Goal: Task Accomplishment & Management: Use online tool/utility

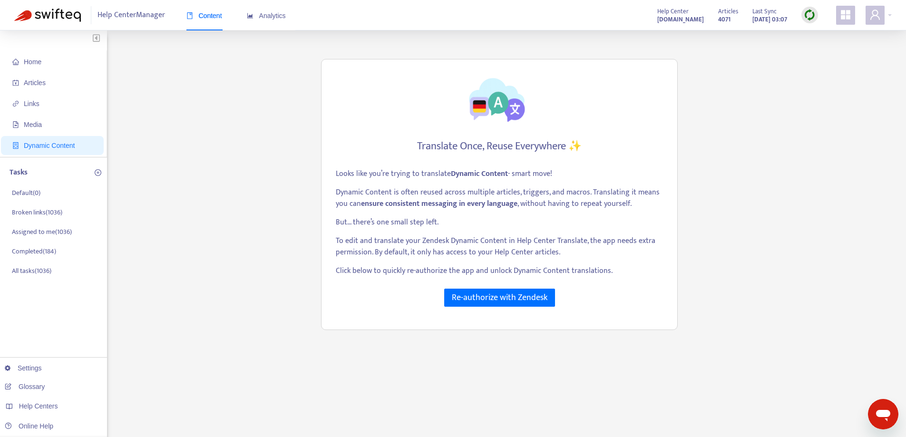
click at [812, 13] on img at bounding box center [810, 15] width 12 height 12
click at [822, 35] on link "Quick Sync" at bounding box center [829, 34] width 40 height 11
